Goal: Task Accomplishment & Management: Manage account settings

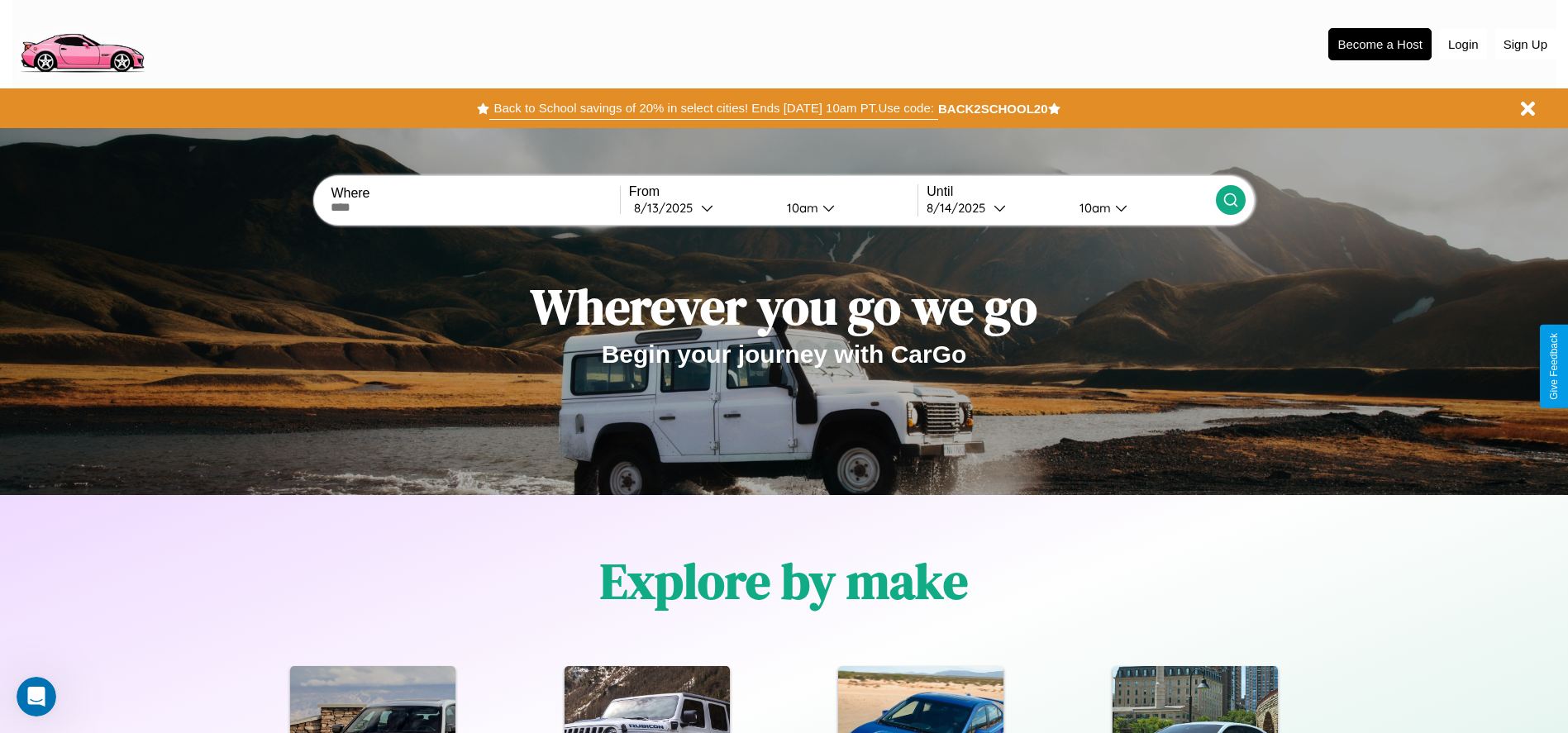
click at [713, 108] on button "Back to School savings of 20% in select cities! Ends [DATE] 10am PT. Use code:" at bounding box center [713, 108] width 448 height 23
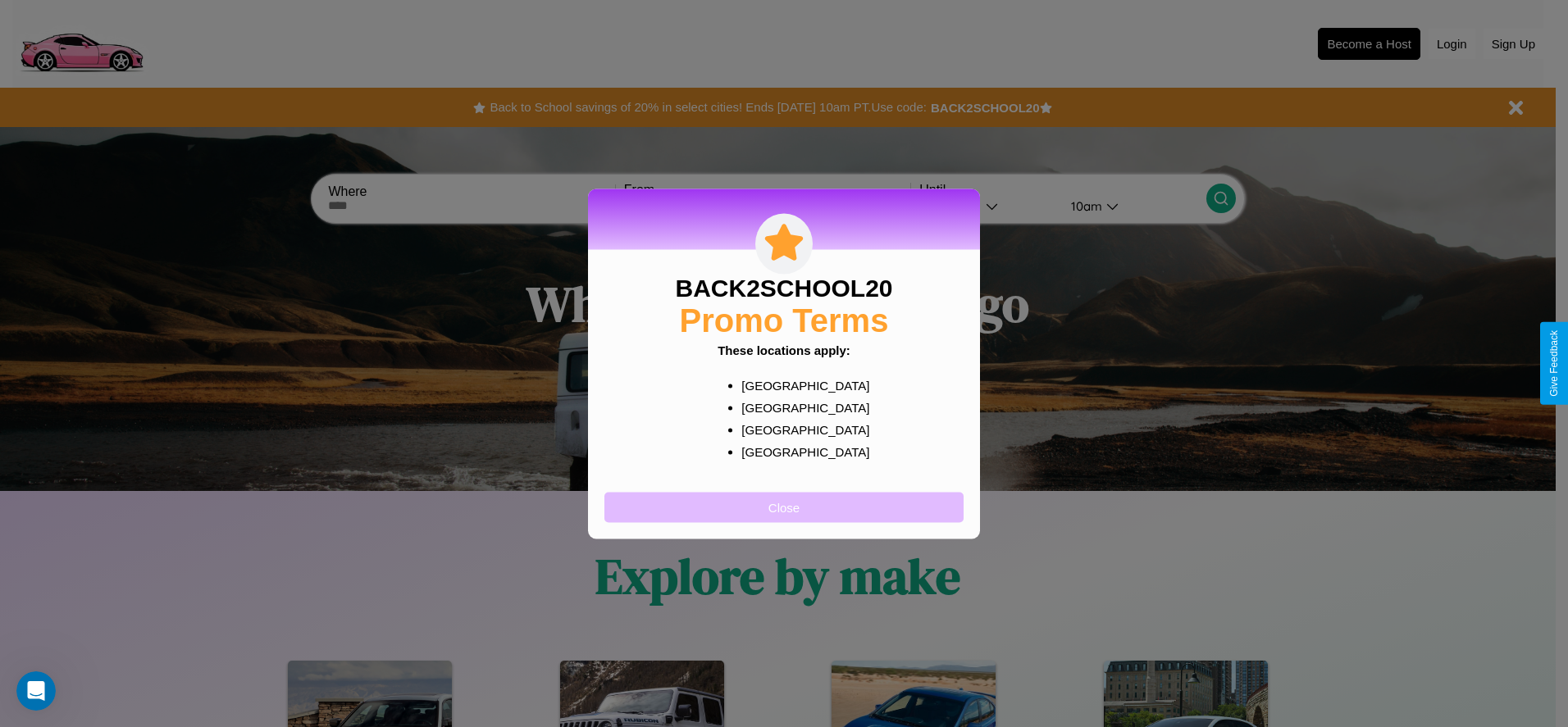
click at [784, 507] on button "Close" at bounding box center [784, 507] width 360 height 31
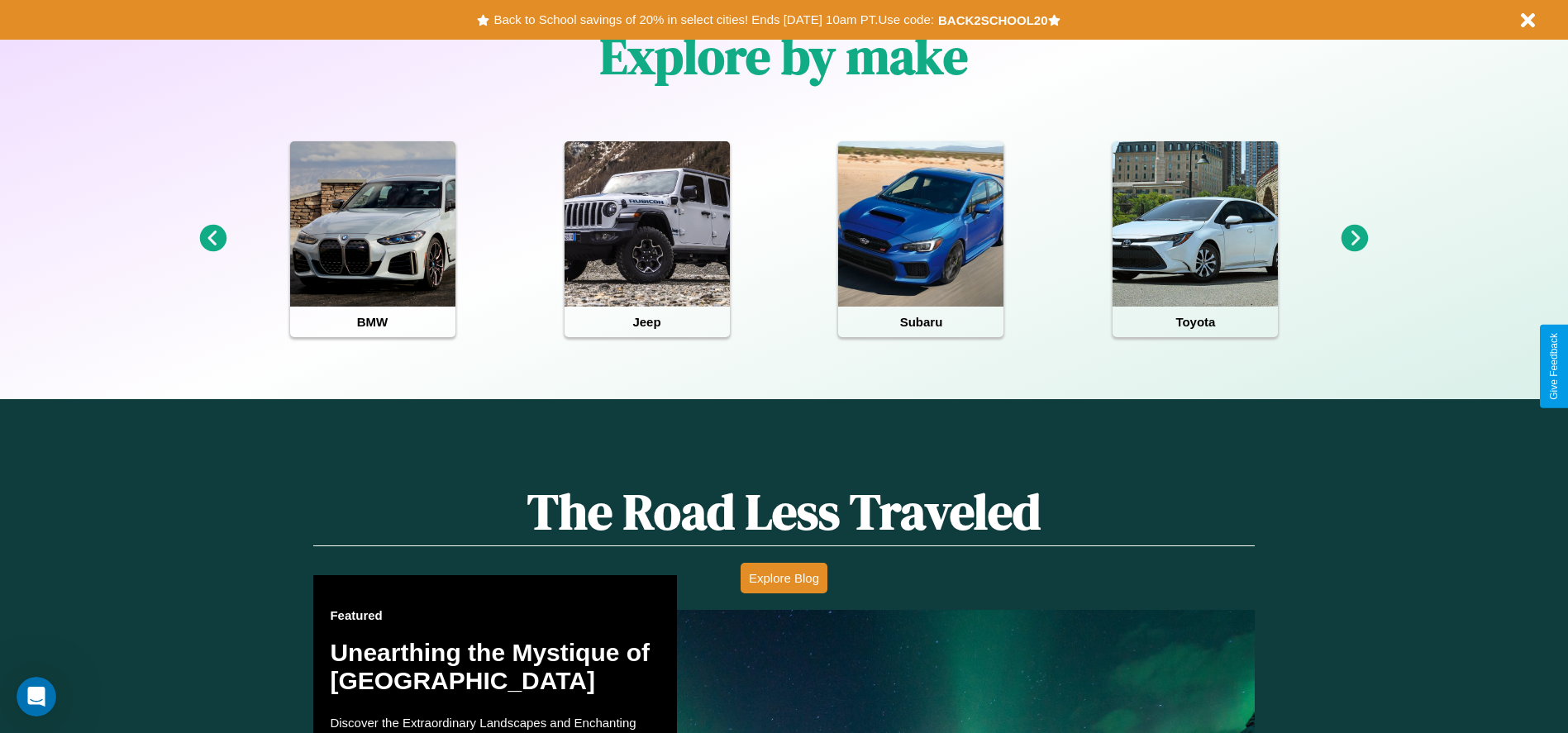
scroll to position [944, 0]
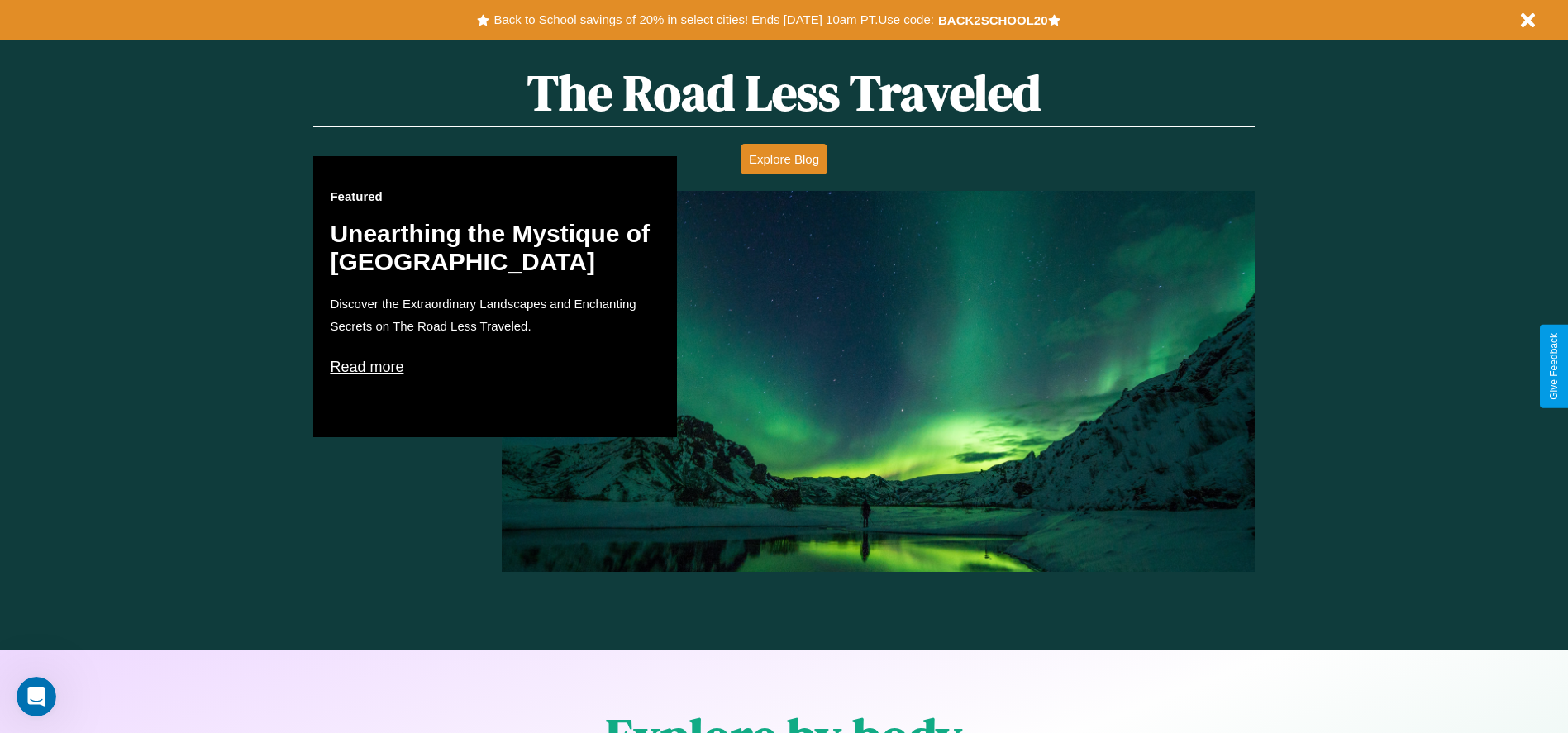
click at [495, 366] on p "Read more" at bounding box center [495, 367] width 331 height 26
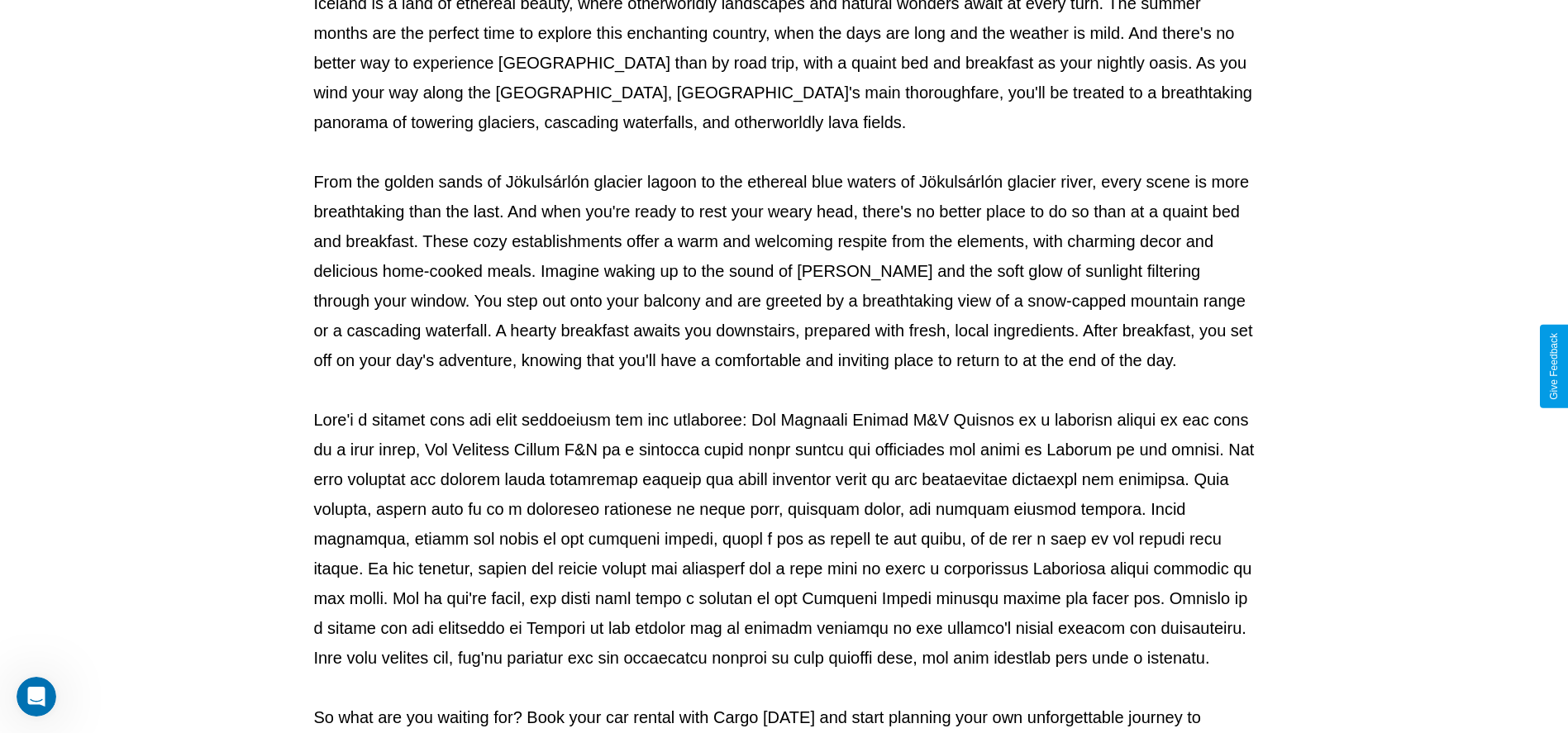
scroll to position [548, 0]
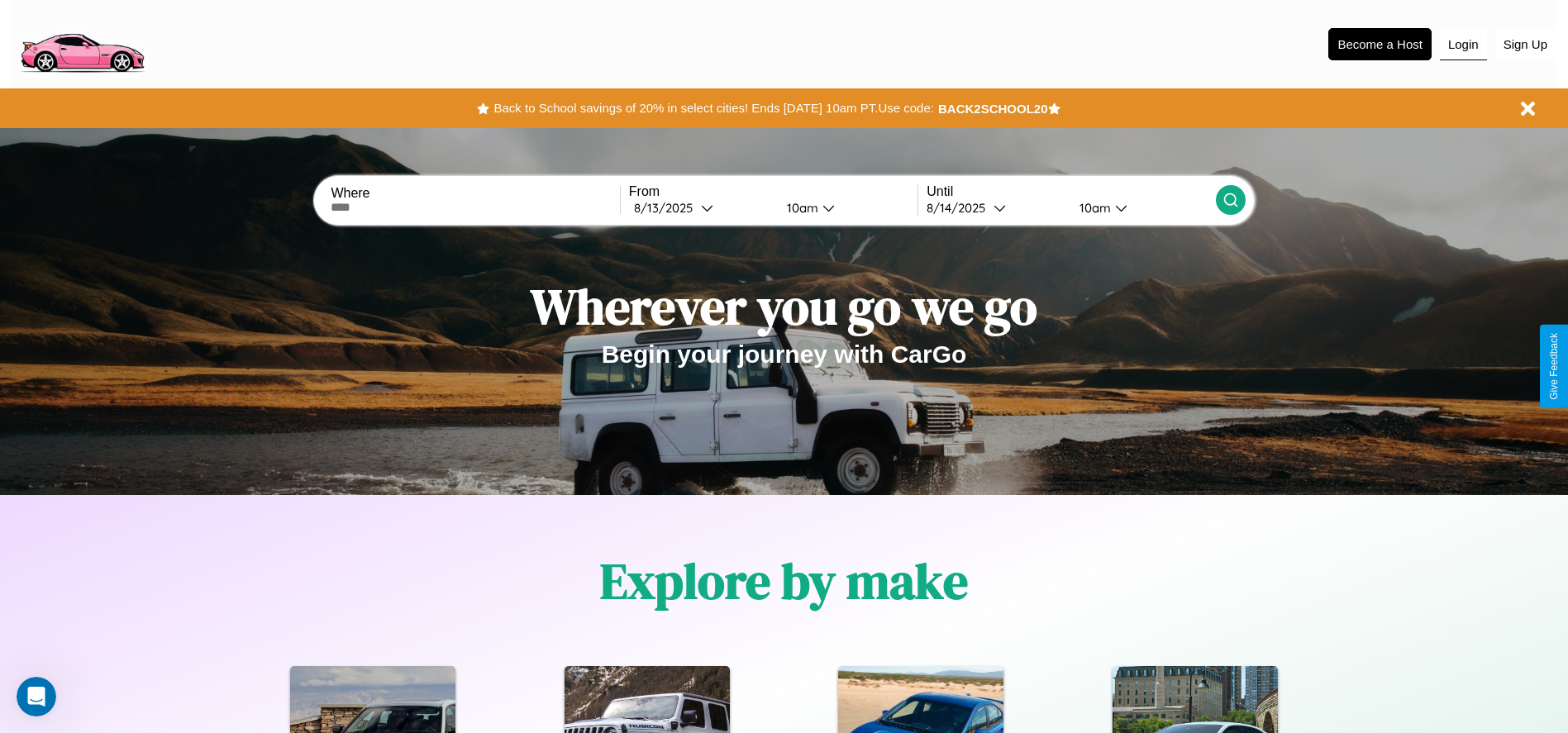
click at [1463, 44] on button "Login" at bounding box center [1463, 45] width 47 height 32
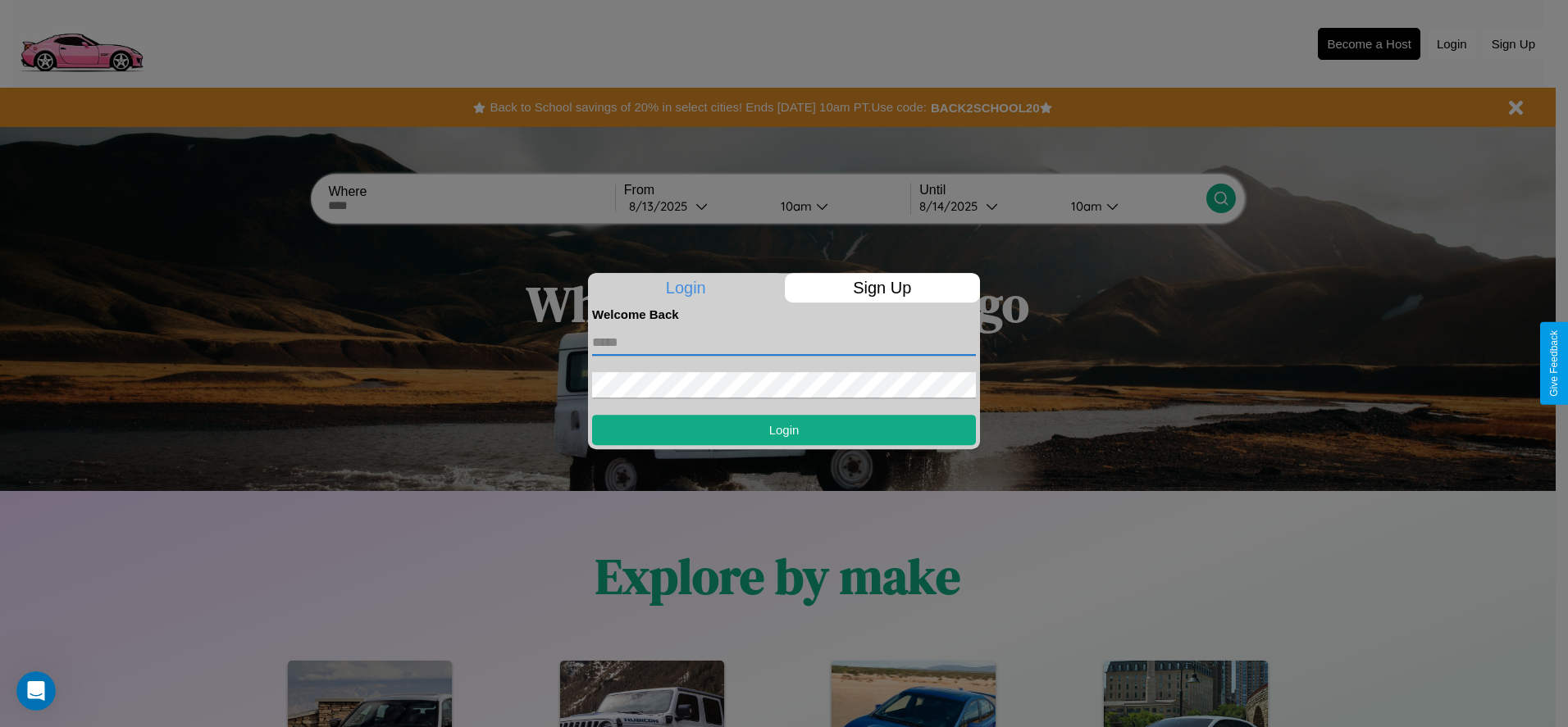
click at [784, 342] on input "text" at bounding box center [784, 343] width 384 height 26
type input "**********"
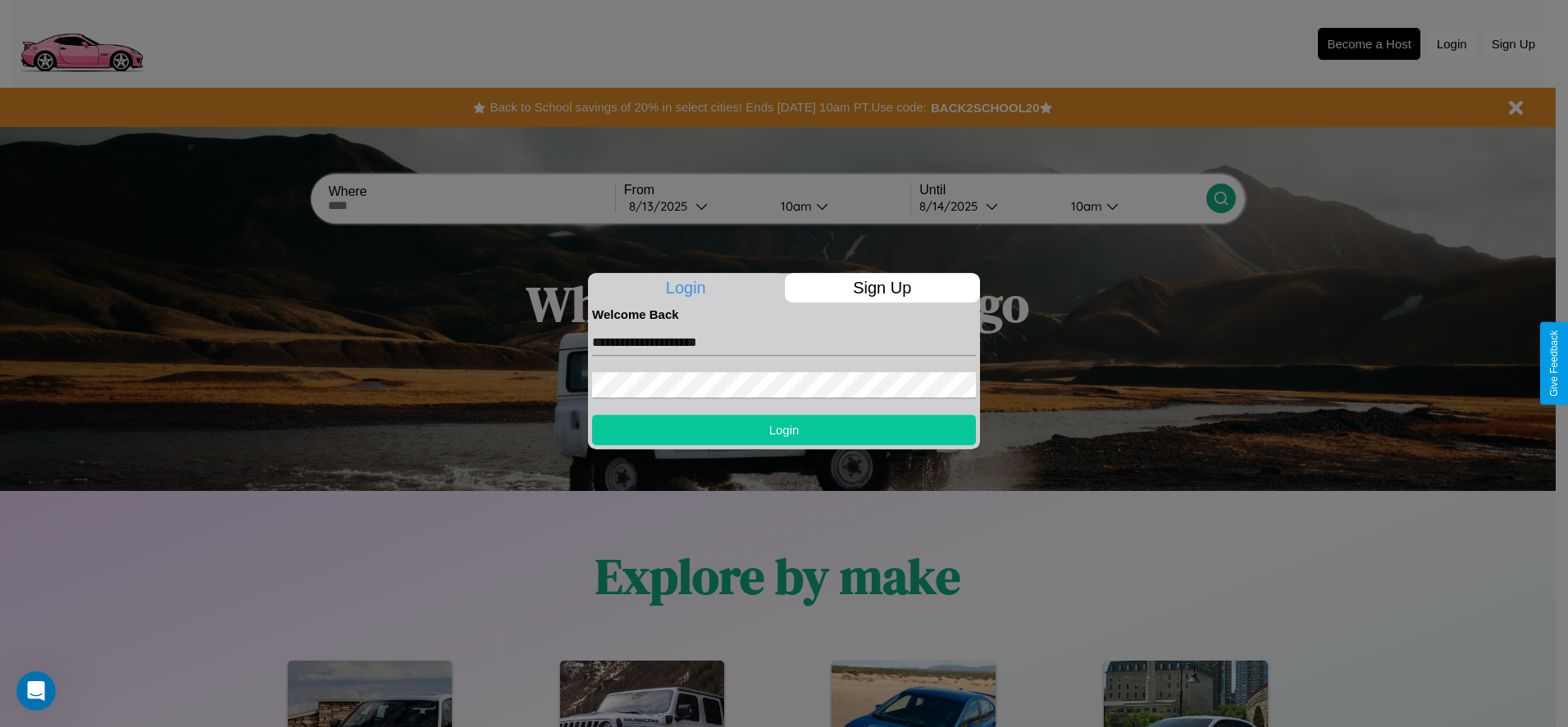
click at [784, 430] on button "Login" at bounding box center [784, 430] width 384 height 31
